Goal: Transaction & Acquisition: Purchase product/service

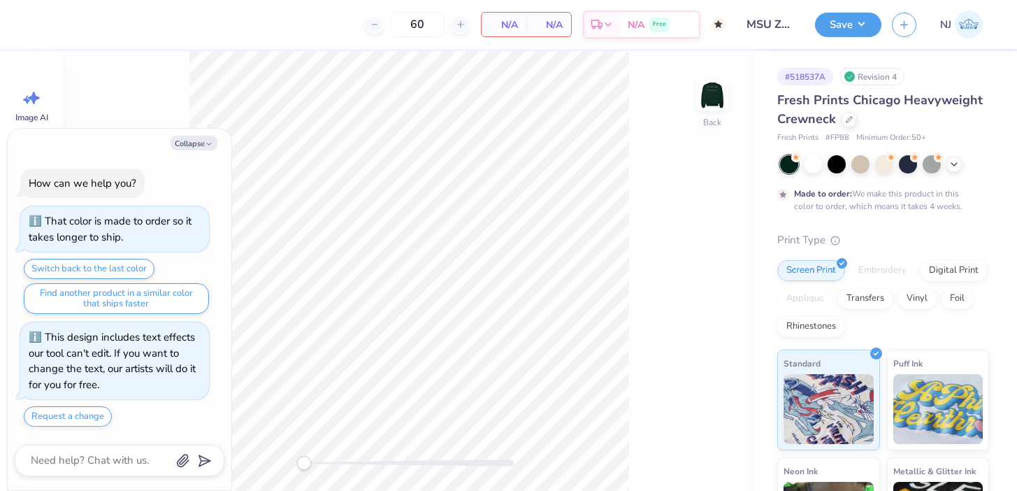
type textarea "x"
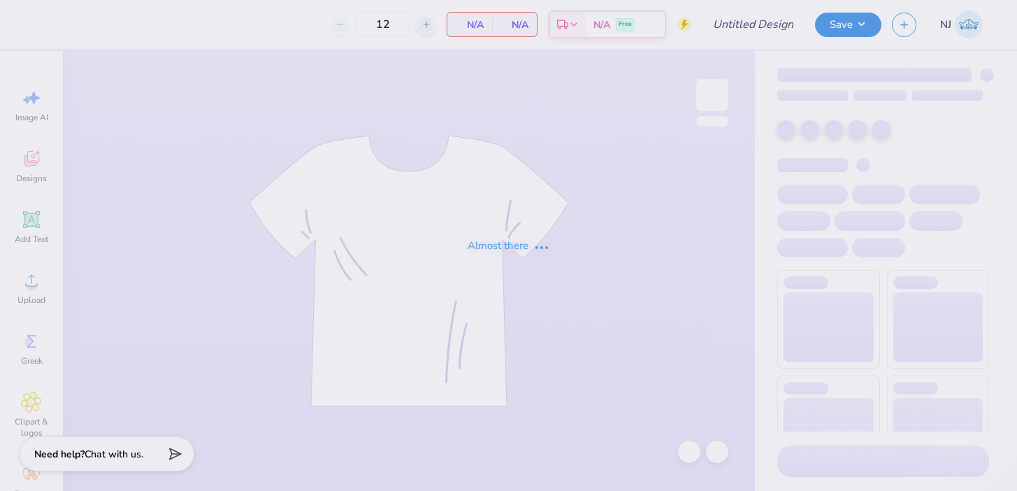
type input "MSU ZTA Dad's Weekend"
type input "60"
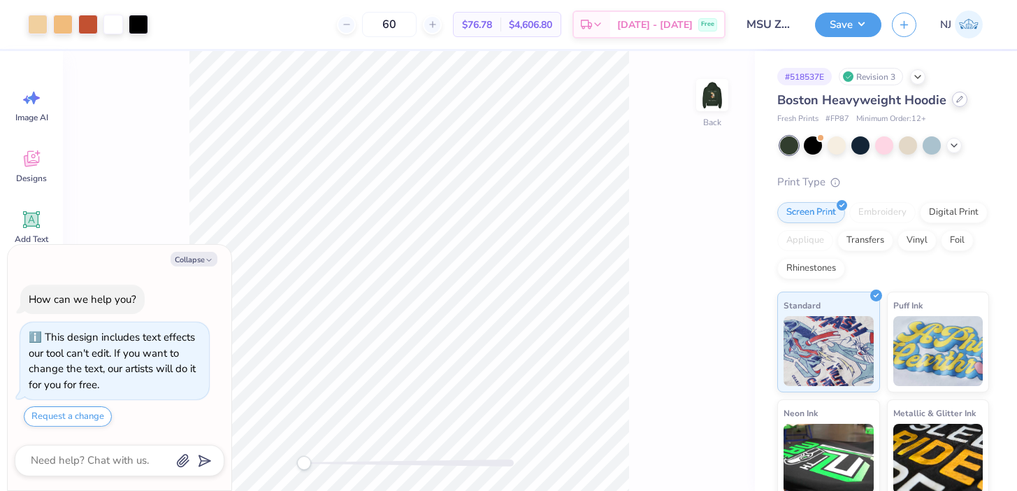
click at [957, 103] on div at bounding box center [959, 99] width 15 height 15
type textarea "x"
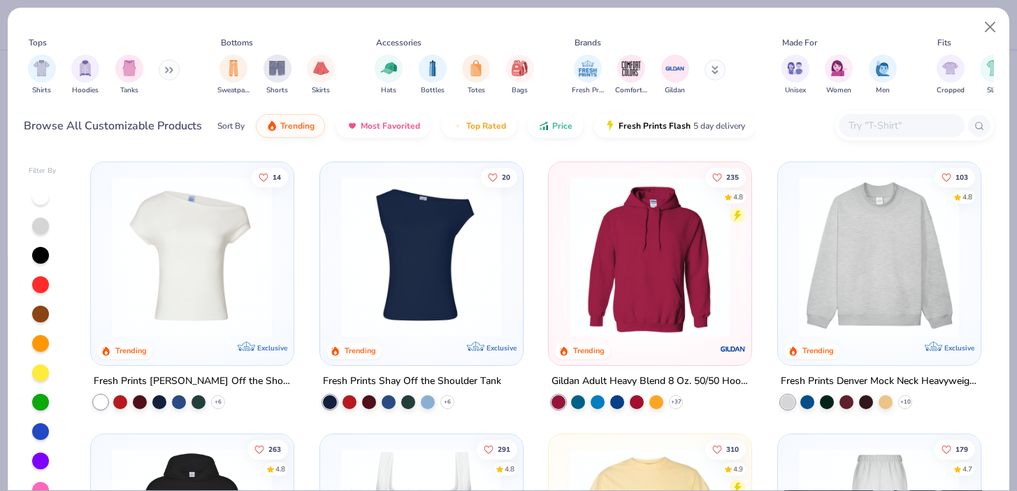
click at [876, 119] on input "text" at bounding box center [901, 125] width 108 height 16
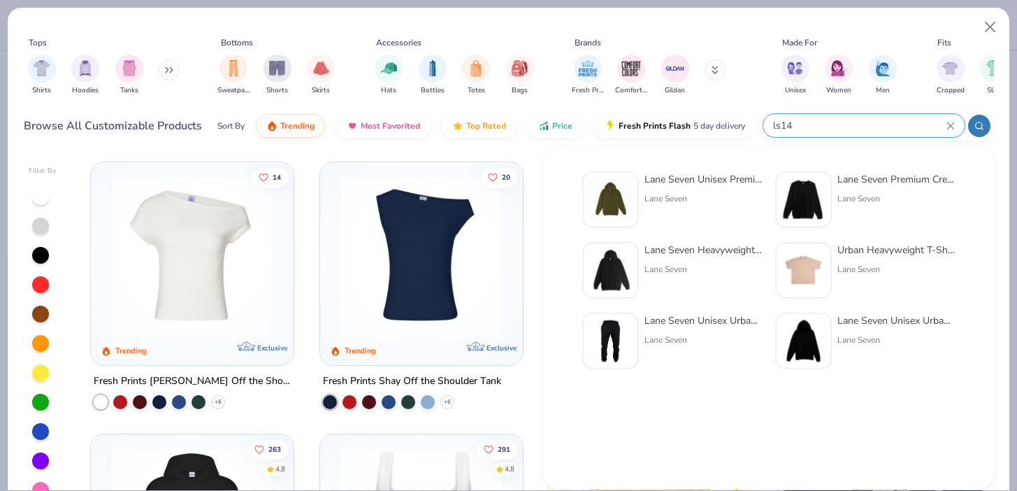
type input "ls14"
click at [861, 189] on div "Lane Seven Premium Crewneck Sweatshirt Lane Seven" at bounding box center [895, 200] width 117 height 56
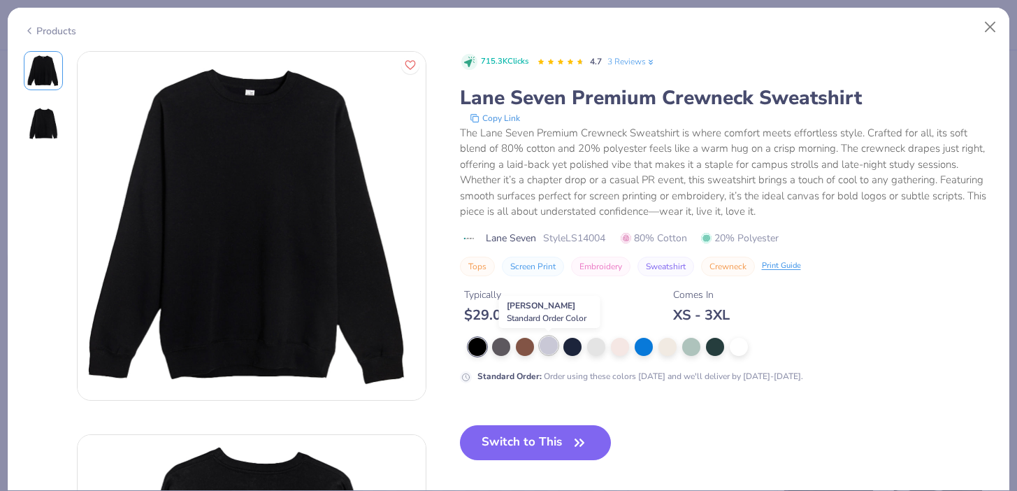
click at [548, 349] on div at bounding box center [548, 345] width 18 height 18
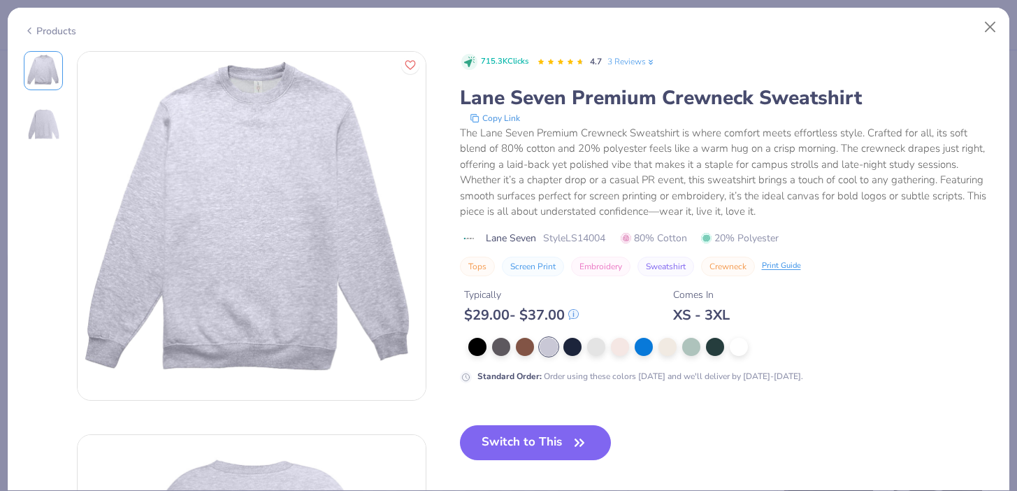
click at [521, 434] on button "Switch to This" at bounding box center [536, 442] width 152 height 35
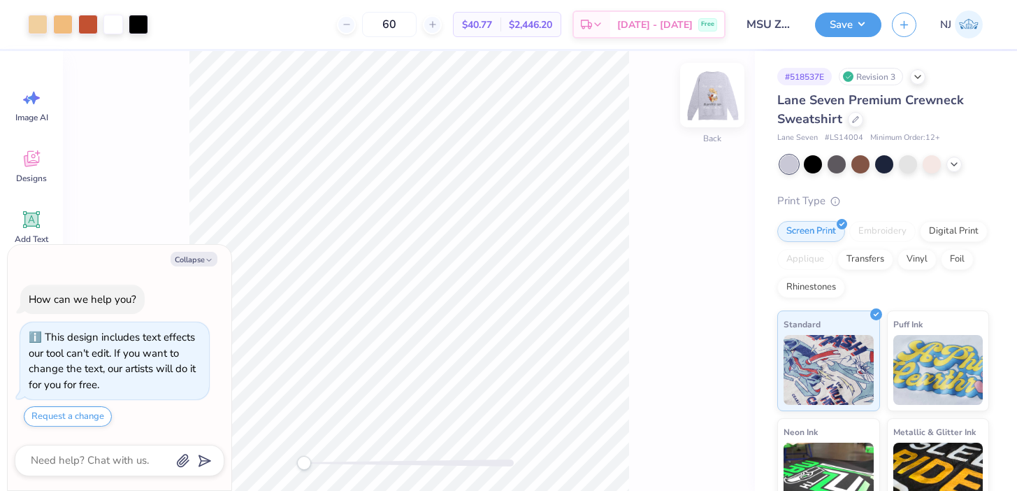
click at [704, 94] on img at bounding box center [712, 95] width 56 height 56
click at [704, 94] on img at bounding box center [712, 95] width 28 height 28
type textarea "x"
